Goal: Check status

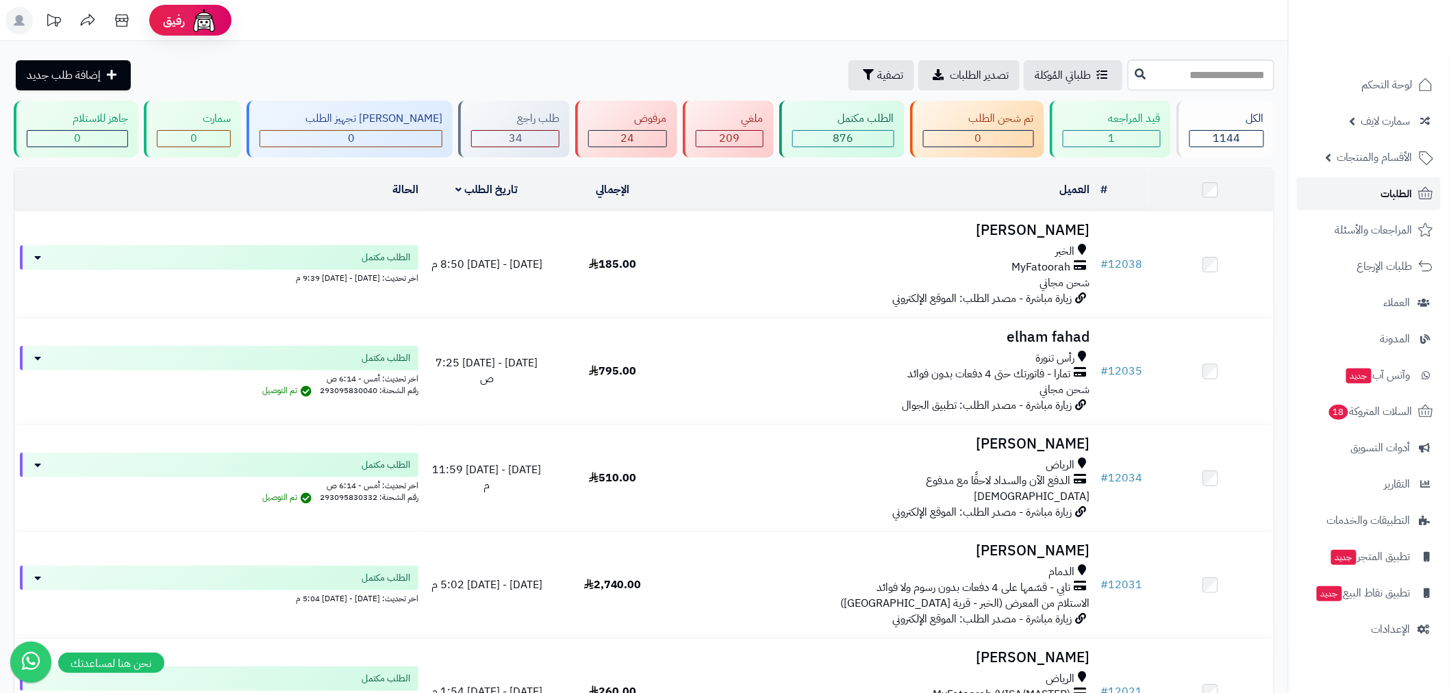
click at [1390, 201] on span "الطلبات" at bounding box center [1396, 193] width 31 height 19
click at [1386, 192] on span "الطلبات" at bounding box center [1396, 193] width 31 height 19
click at [1366, 160] on span "الأقسام والمنتجات" at bounding box center [1374, 157] width 75 height 19
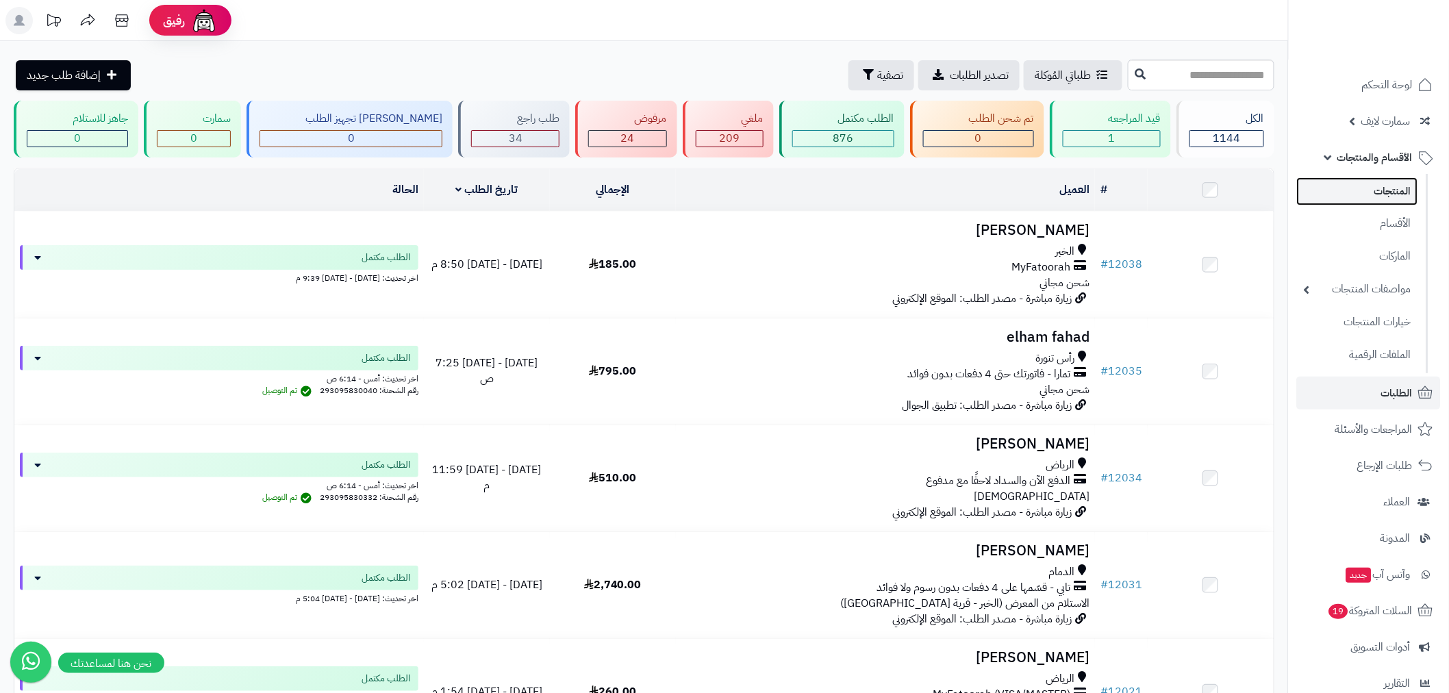
click at [1366, 188] on link "المنتجات" at bounding box center [1357, 191] width 121 height 28
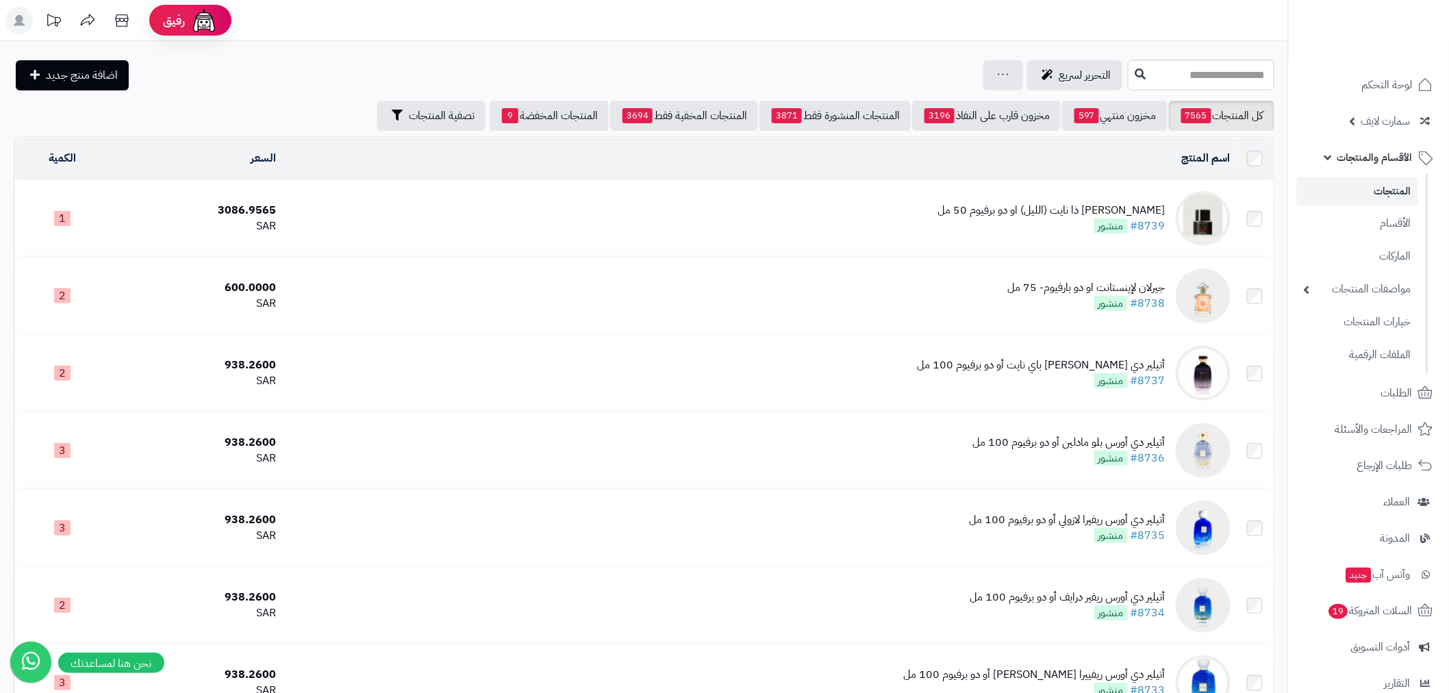
click at [1384, 160] on span "الأقسام والمنتجات" at bounding box center [1374, 157] width 75 height 19
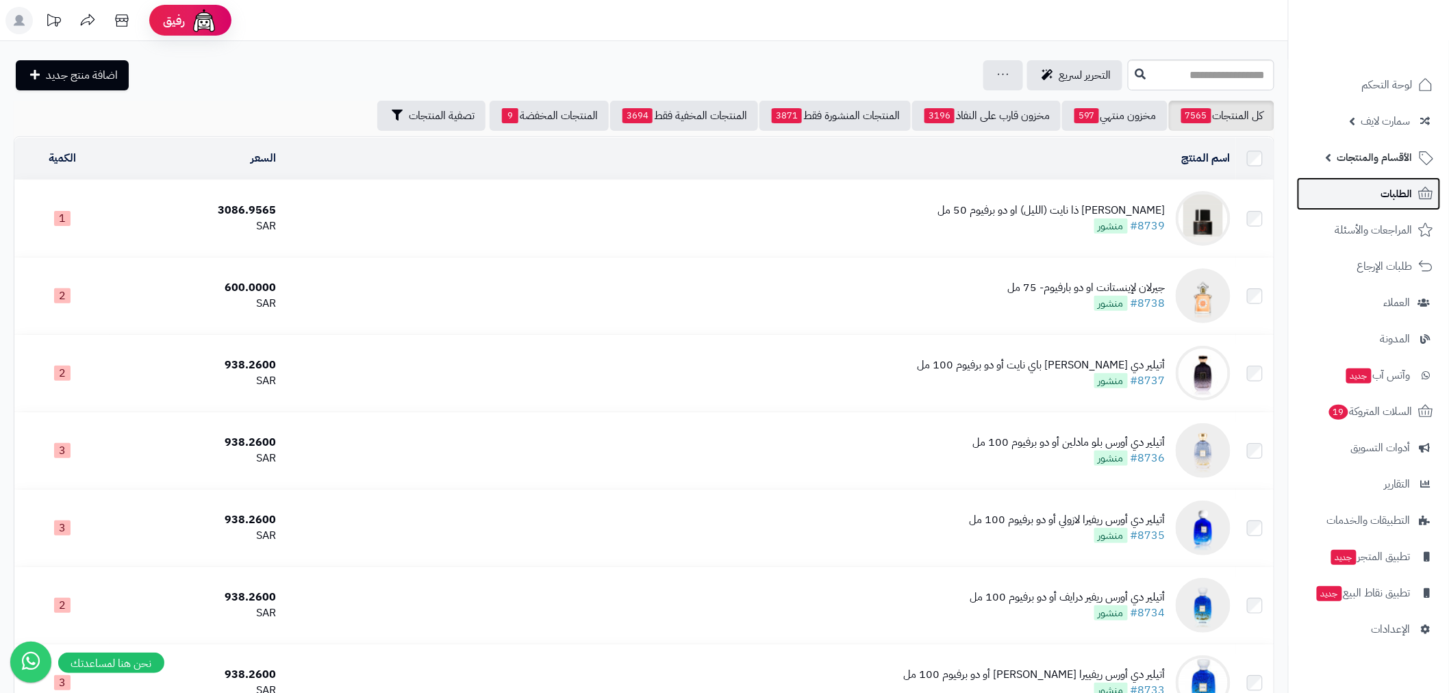
click at [1385, 196] on span "الطلبات" at bounding box center [1396, 193] width 31 height 19
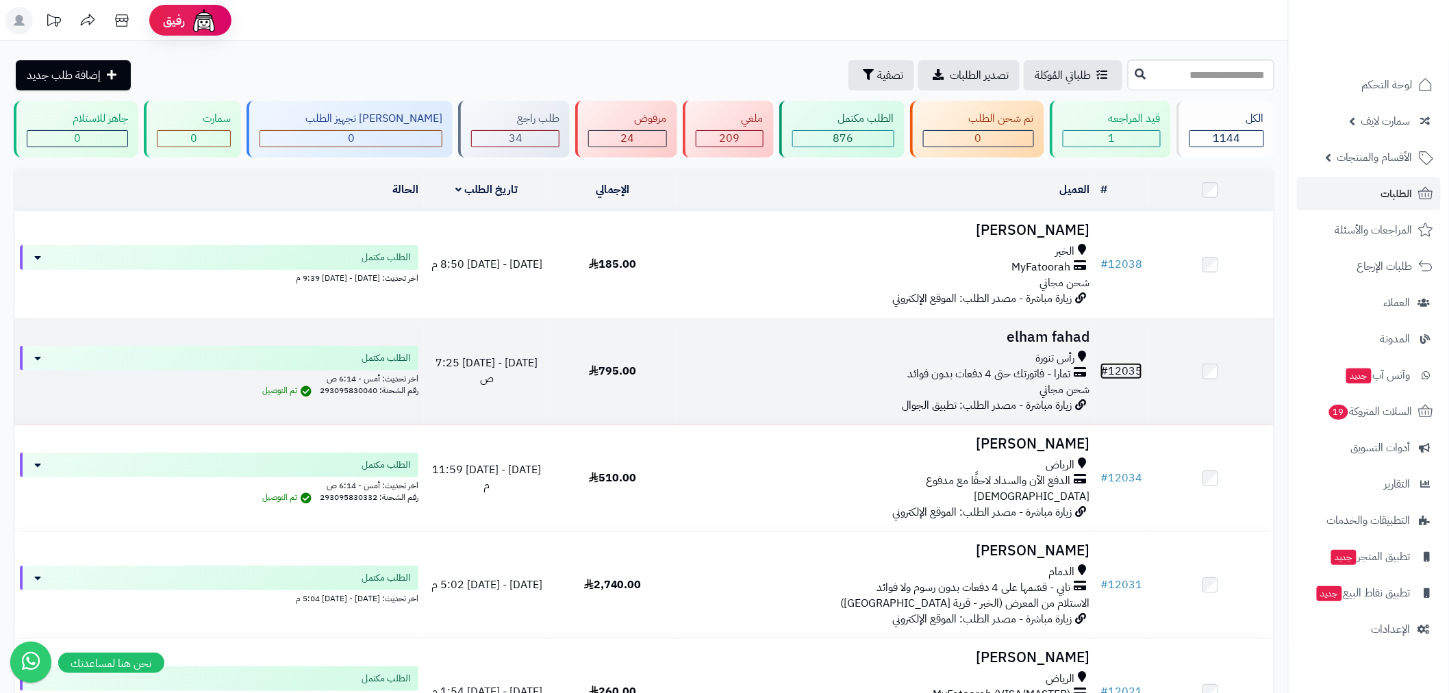
click at [1132, 371] on link "# 12035" at bounding box center [1121, 371] width 42 height 16
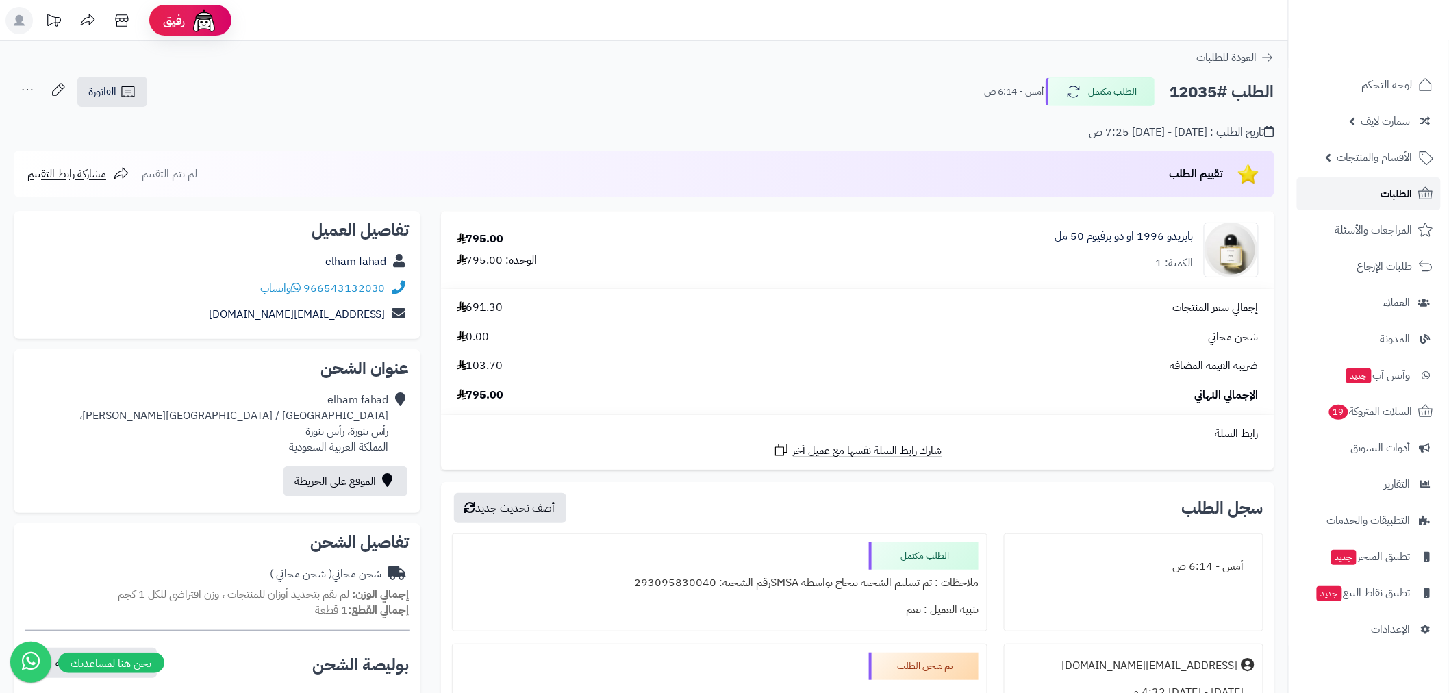
click at [1381, 199] on span "الطلبات" at bounding box center [1396, 193] width 31 height 19
